Goal: Task Accomplishment & Management: Use online tool/utility

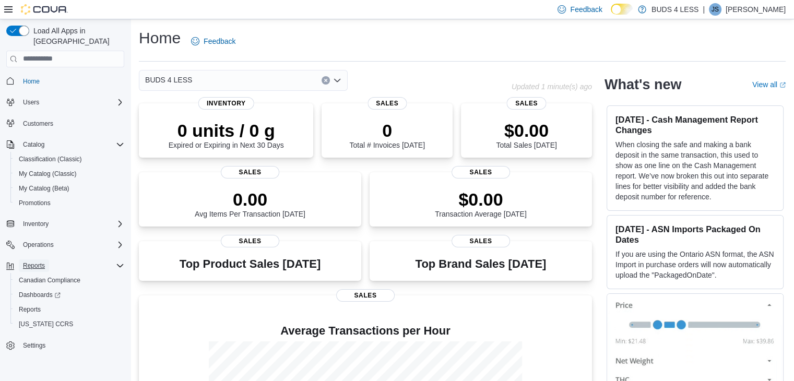
click at [45, 259] on button "Reports" at bounding box center [34, 265] width 30 height 13
click at [44, 262] on span "Reports" at bounding box center [34, 266] width 22 height 8
click at [52, 303] on div "Reports" at bounding box center [70, 309] width 110 height 13
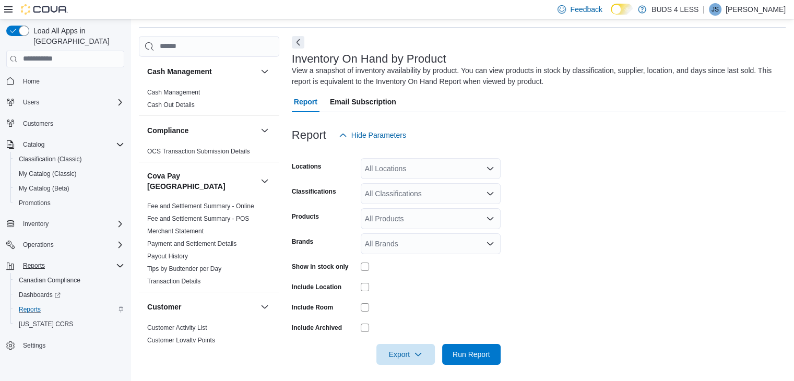
scroll to position [35, 0]
click at [387, 164] on div "All Locations" at bounding box center [431, 167] width 140 height 21
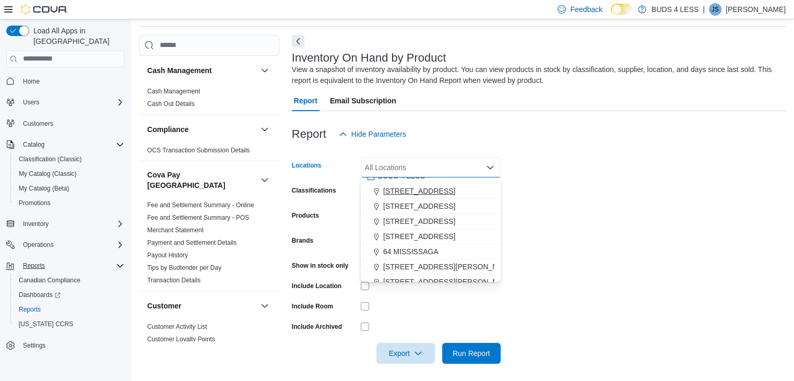
scroll to position [17, 0]
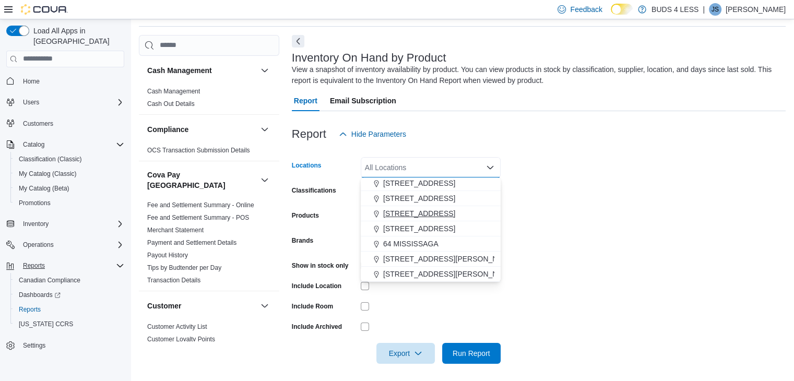
click at [412, 214] on span "[STREET_ADDRESS]" at bounding box center [419, 213] width 72 height 10
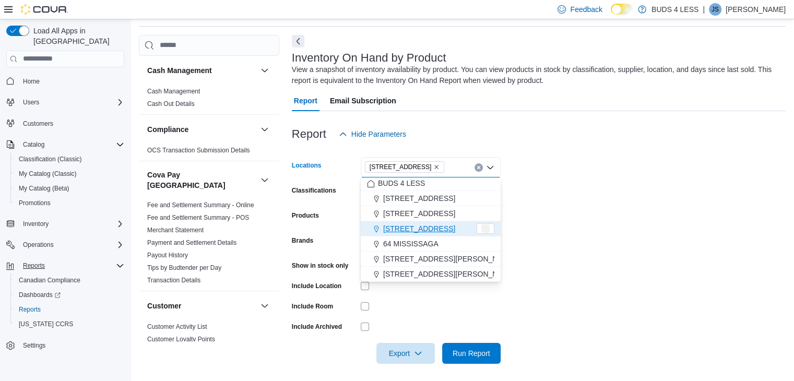
scroll to position [2, 0]
drag, startPoint x: 549, startPoint y: 218, endPoint x: 372, endPoint y: 265, distance: 183.7
click at [549, 218] on form "Locations [STREET_ADDRESS] Selected. [STREET_ADDRESS]. Press Backspace to delet…" at bounding box center [539, 254] width 494 height 219
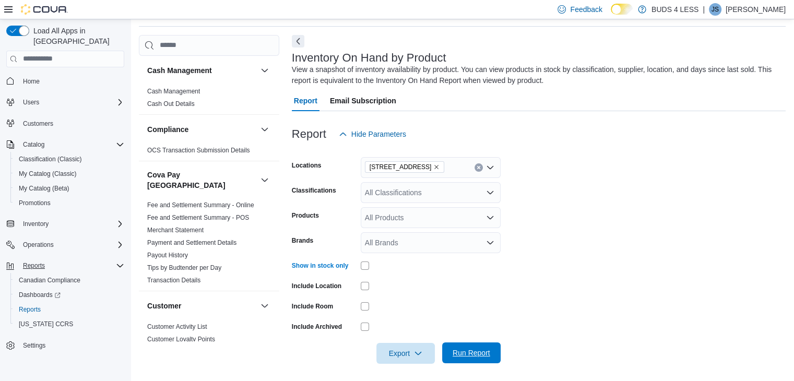
click at [458, 355] on span "Run Report" at bounding box center [472, 353] width 38 height 10
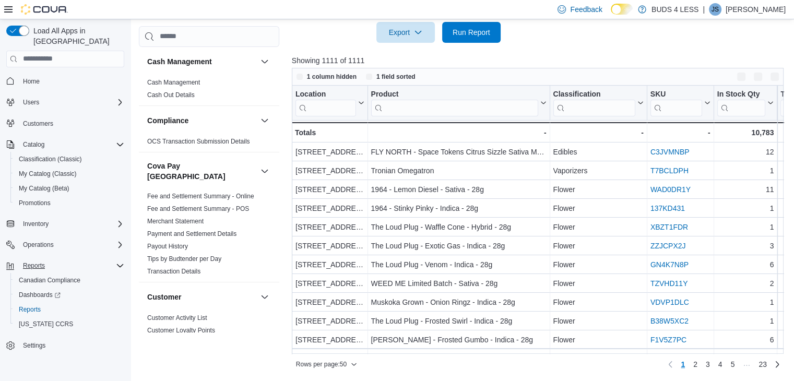
scroll to position [355, 0]
